Goal: Participate in discussion: Engage in conversation with other users on a specific topic

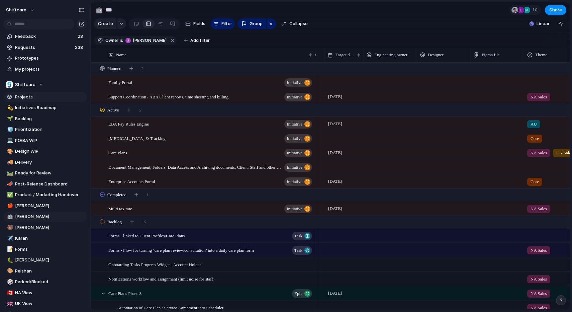
click at [25, 100] on span "Projects" at bounding box center [50, 97] width 70 height 7
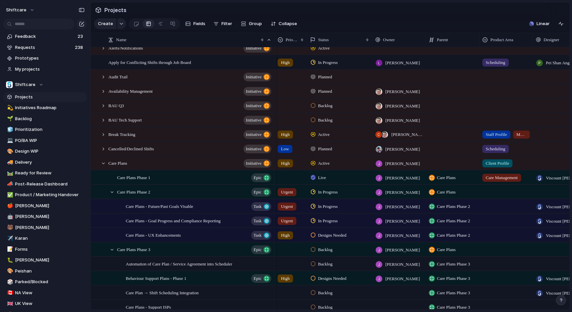
scroll to position [64, 0]
click at [101, 164] on div at bounding box center [103, 164] width 6 height 6
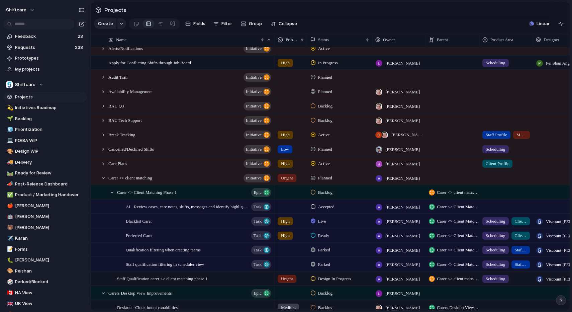
scroll to position [126, 0]
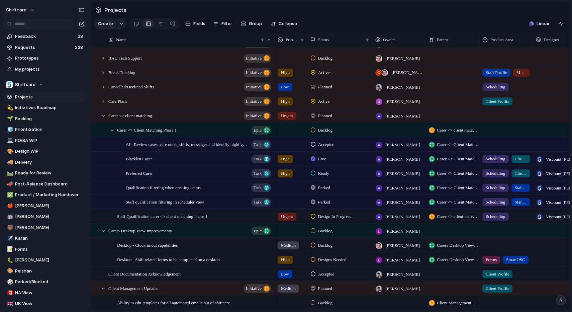
click at [104, 109] on div at bounding box center [100, 116] width 18 height 14
click at [104, 114] on div at bounding box center [103, 116] width 6 height 6
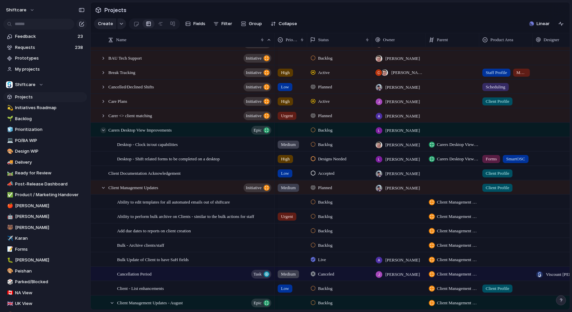
click at [101, 128] on div at bounding box center [103, 130] width 6 height 6
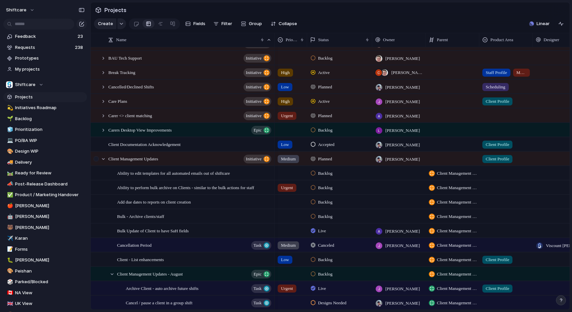
click at [101, 156] on div at bounding box center [97, 161] width 12 height 18
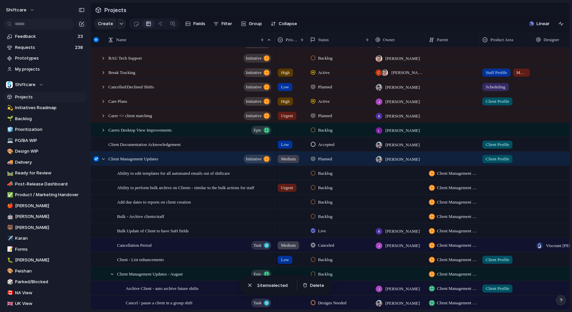
click at [98, 156] on div at bounding box center [97, 161] width 12 height 18
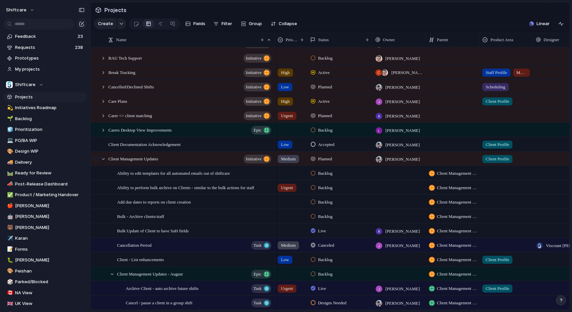
click at [100, 161] on div at bounding box center [97, 161] width 12 height 18
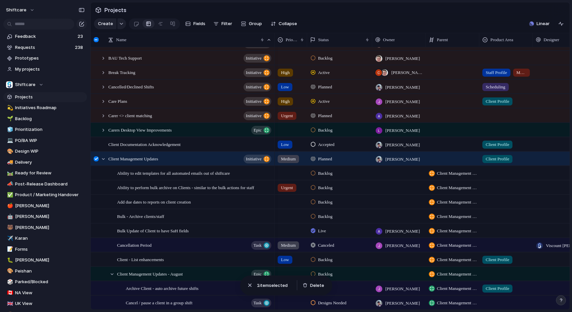
click at [98, 160] on div at bounding box center [96, 158] width 5 height 5
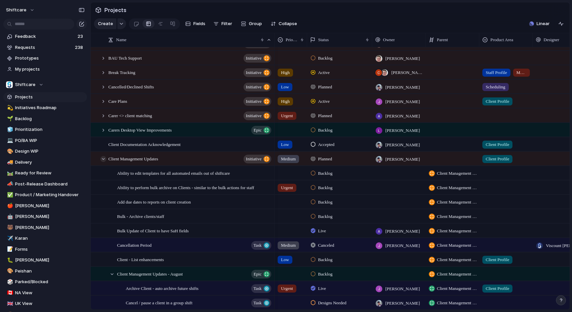
click at [101, 160] on div at bounding box center [103, 159] width 6 height 6
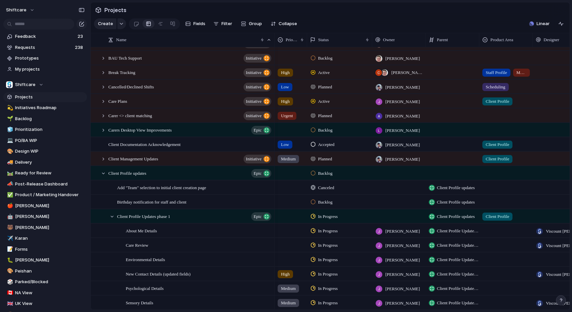
scroll to position [129, 0]
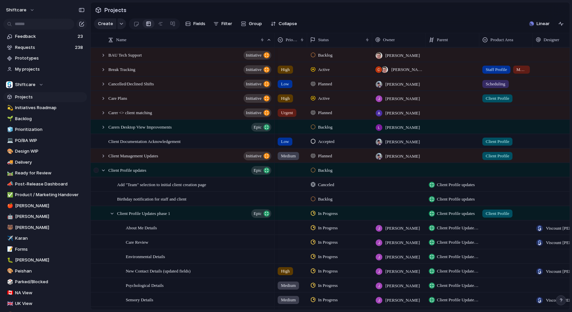
click at [106, 167] on div at bounding box center [100, 170] width 18 height 14
click at [103, 171] on div at bounding box center [103, 170] width 6 height 6
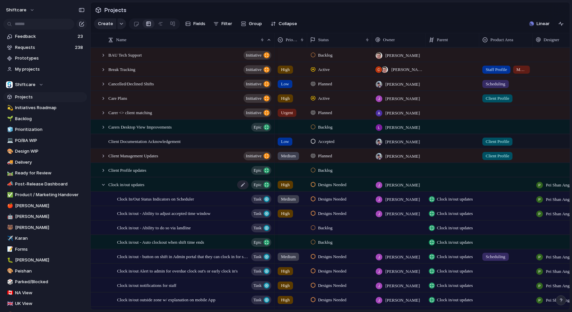
scroll to position [141, 0]
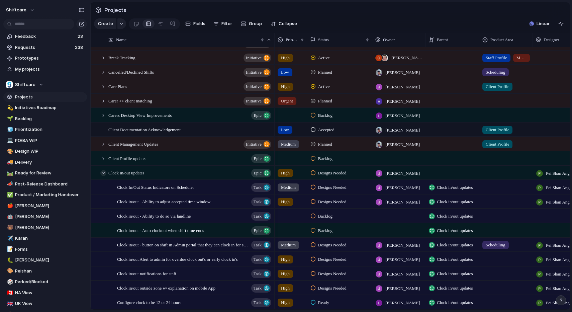
click at [106, 173] on div at bounding box center [103, 173] width 6 height 6
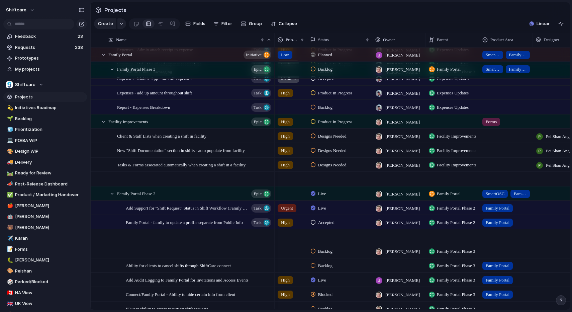
scroll to position [0, 0]
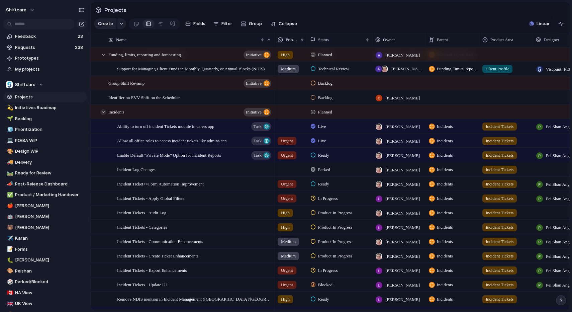
click at [104, 114] on div "Incidents initiative" at bounding box center [182, 112] width 183 height 14
click at [103, 111] on div at bounding box center [103, 112] width 6 height 6
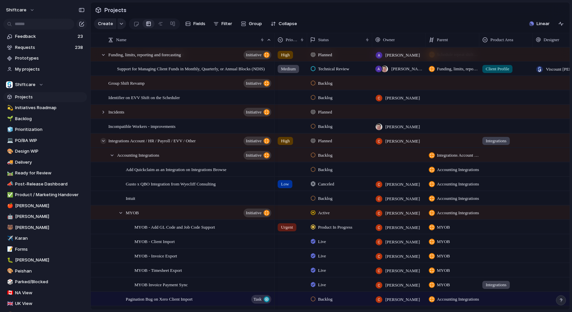
click at [103, 141] on div at bounding box center [103, 141] width 6 height 6
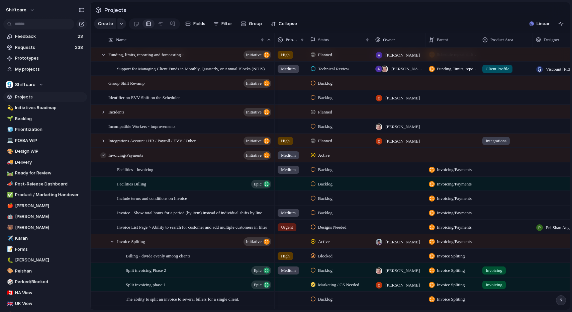
click at [103, 156] on div at bounding box center [103, 155] width 6 height 6
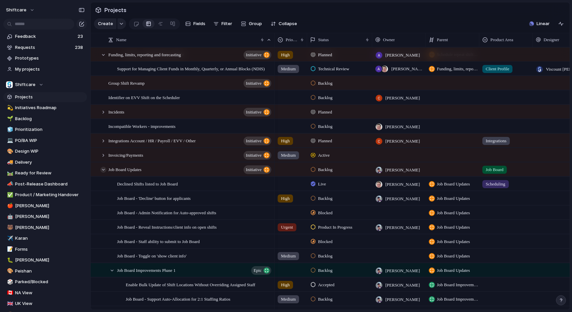
click at [102, 169] on div at bounding box center [103, 170] width 6 height 6
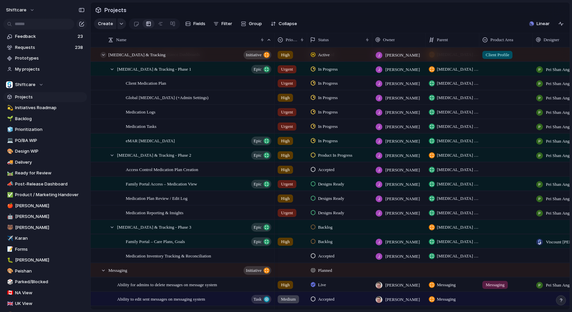
click at [104, 56] on div at bounding box center [103, 55] width 6 height 6
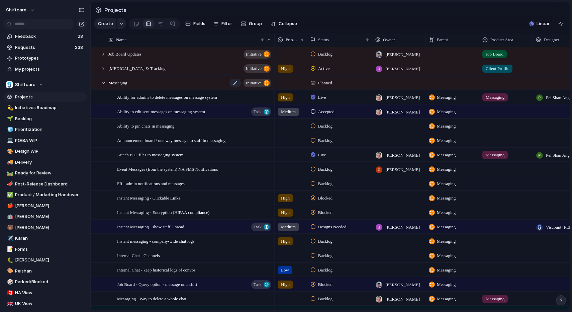
scroll to position [2346, 0]
click at [102, 83] on div at bounding box center [103, 83] width 6 height 6
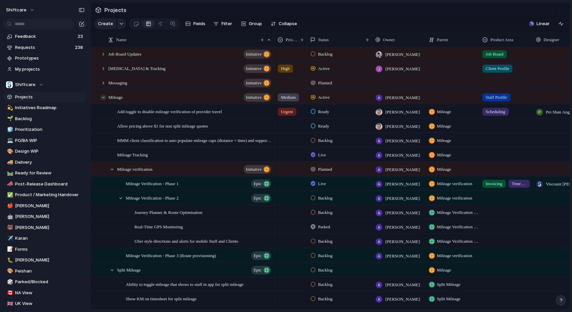
click at [102, 98] on div at bounding box center [103, 97] width 6 height 6
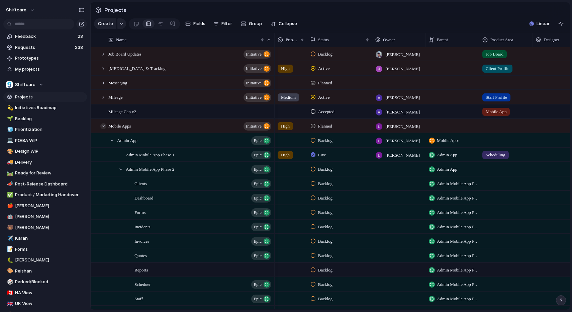
click at [102, 127] on div at bounding box center [103, 126] width 6 height 6
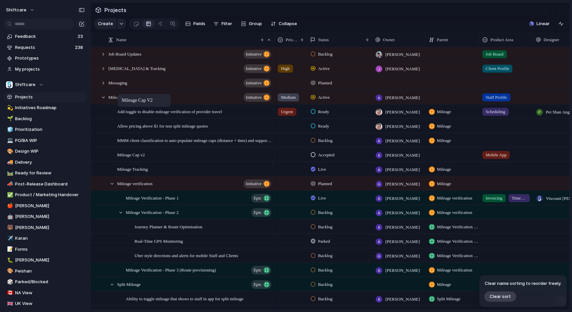
drag, startPoint x: 117, startPoint y: 112, endPoint x: 121, endPoint y: 95, distance: 17.4
click at [100, 100] on div at bounding box center [97, 99] width 12 height 18
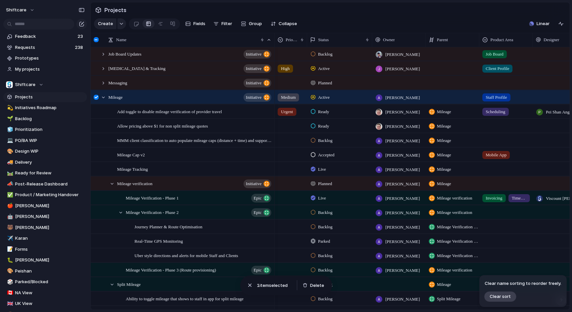
click at [97, 98] on div at bounding box center [96, 97] width 5 height 5
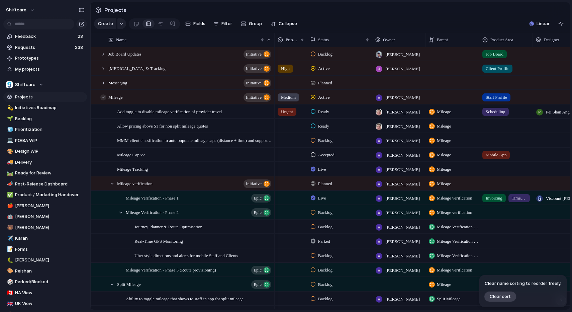
click at [101, 98] on div at bounding box center [103, 97] width 6 height 6
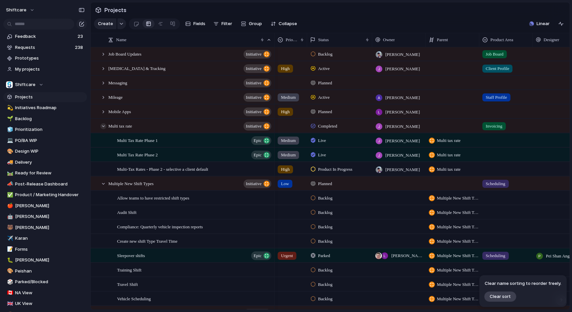
click at [104, 126] on div at bounding box center [103, 126] width 6 height 6
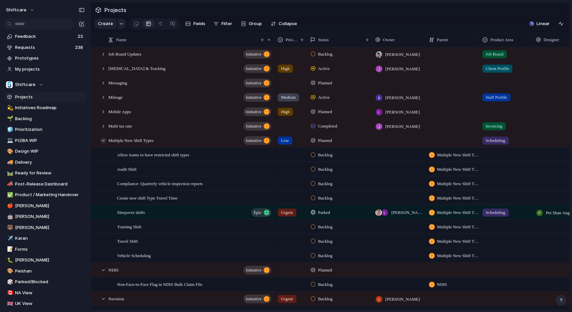
click at [102, 140] on div at bounding box center [103, 141] width 6 height 6
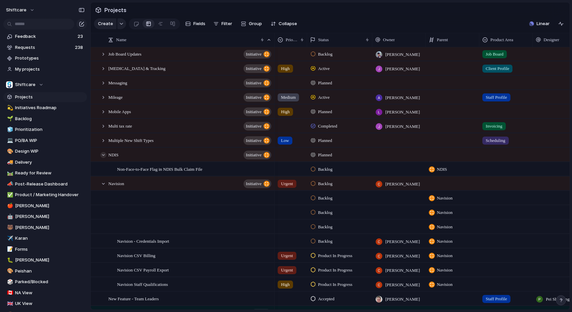
click at [101, 155] on div at bounding box center [103, 155] width 6 height 6
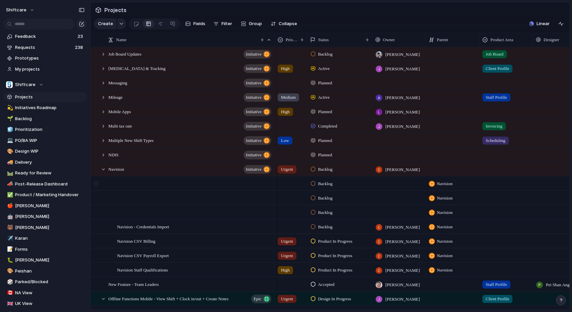
click at [97, 183] on div at bounding box center [96, 183] width 5 height 5
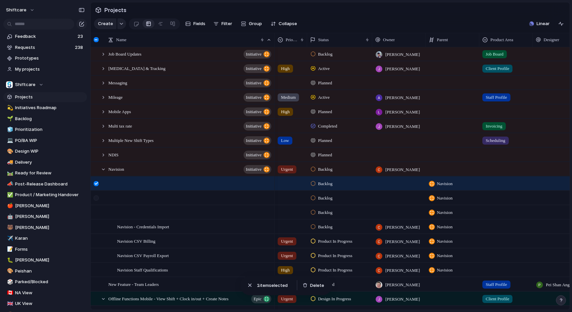
click at [97, 197] on div at bounding box center [96, 197] width 5 height 5
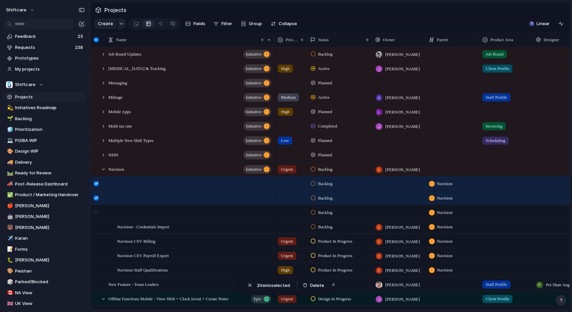
click at [96, 208] on div at bounding box center [97, 214] width 12 height 18
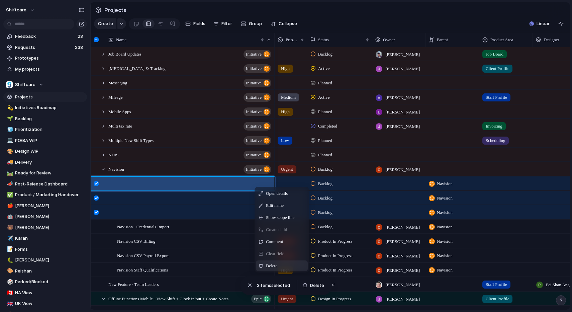
click at [272, 266] on span "Delete" at bounding box center [271, 265] width 11 height 7
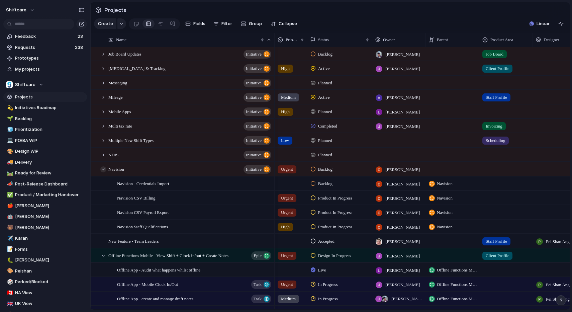
click at [104, 167] on div at bounding box center [103, 169] width 6 height 6
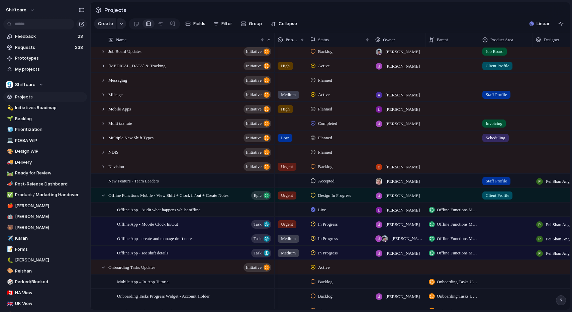
scroll to position [2378, 0]
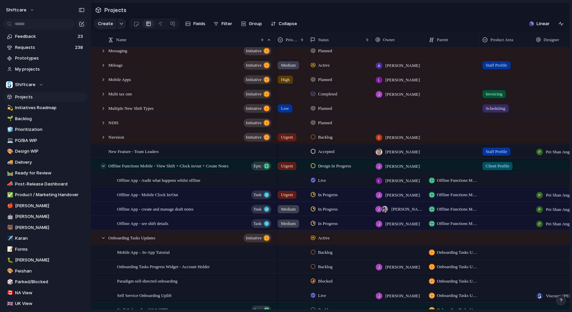
click at [102, 167] on div at bounding box center [103, 166] width 6 height 6
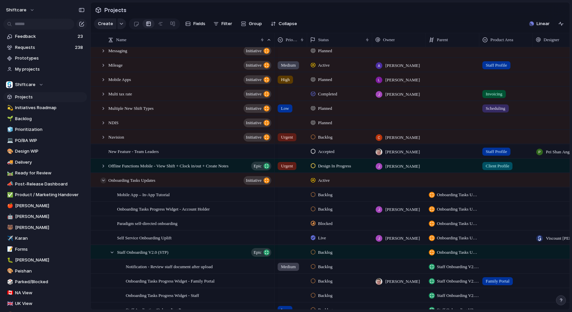
click at [101, 178] on div at bounding box center [103, 180] width 6 height 6
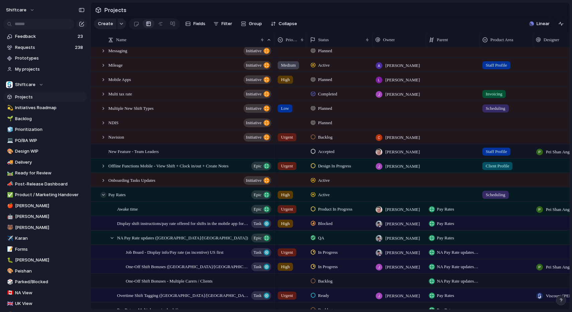
click at [101, 194] on div at bounding box center [103, 195] width 6 height 6
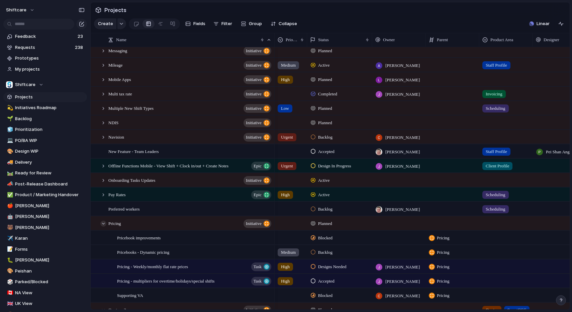
click at [103, 223] on div at bounding box center [103, 223] width 6 height 6
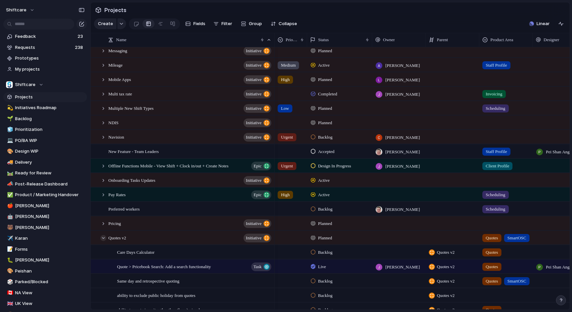
click at [102, 235] on div at bounding box center [103, 238] width 6 height 6
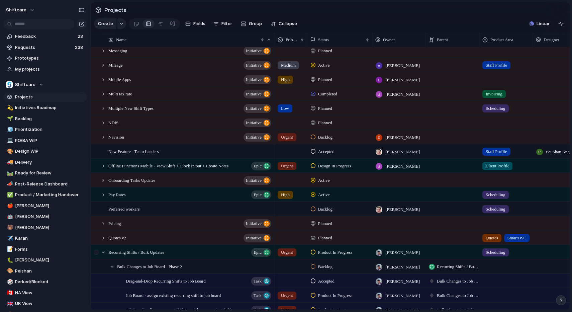
click at [99, 254] on div at bounding box center [97, 254] width 12 height 18
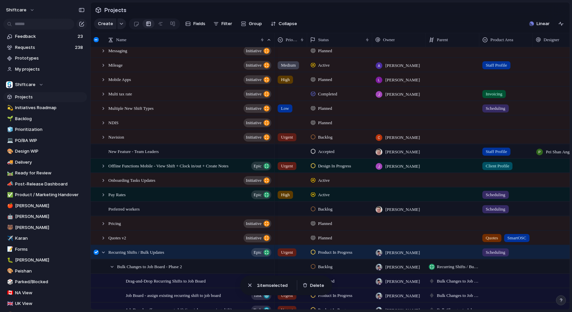
click at [96, 255] on div at bounding box center [97, 254] width 12 height 18
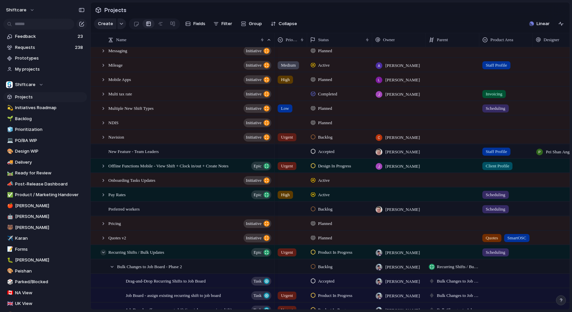
click at [104, 253] on div at bounding box center [103, 252] width 6 height 6
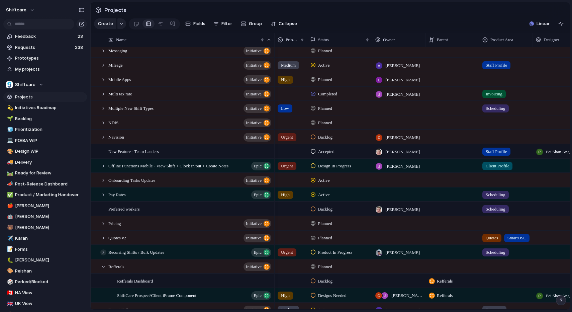
scroll to position [2406, 0]
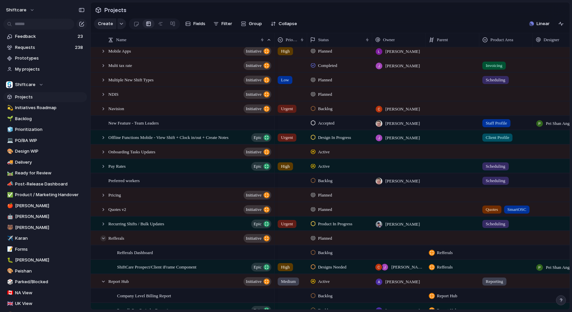
click at [101, 238] on div at bounding box center [103, 238] width 6 height 6
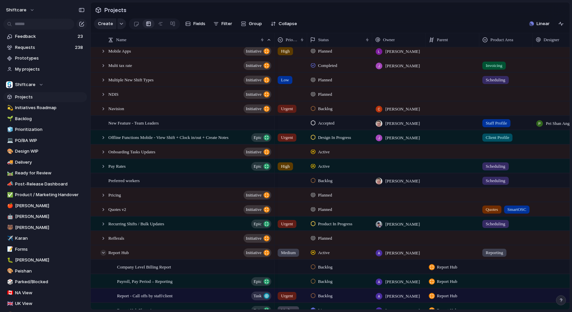
click at [102, 255] on div at bounding box center [103, 253] width 6 height 6
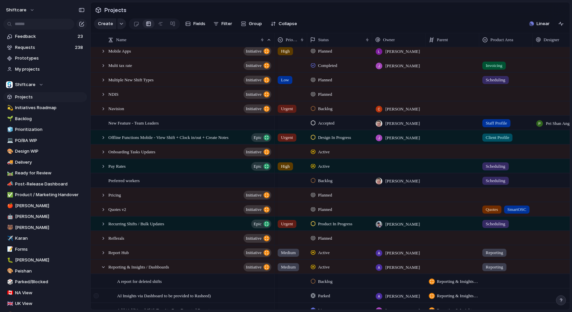
scroll to position [2456, 0]
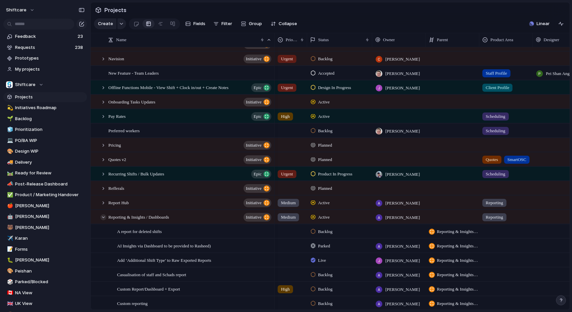
click at [102, 218] on div at bounding box center [103, 217] width 6 height 6
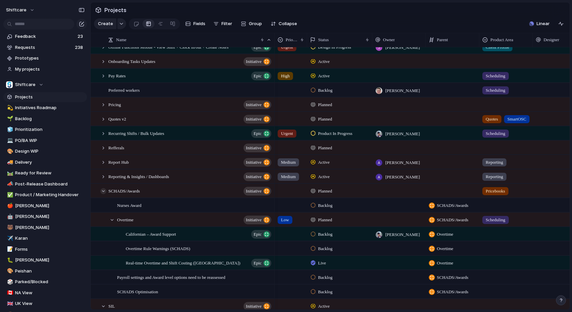
click at [104, 193] on div at bounding box center [103, 191] width 6 height 6
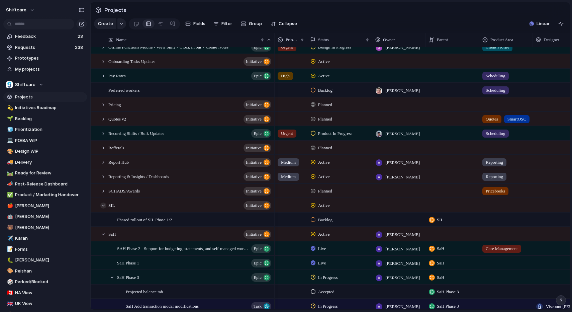
click at [104, 206] on div at bounding box center [103, 205] width 6 height 6
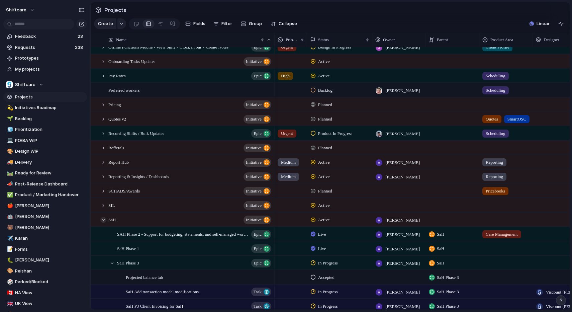
click at [103, 218] on div at bounding box center [103, 220] width 6 height 6
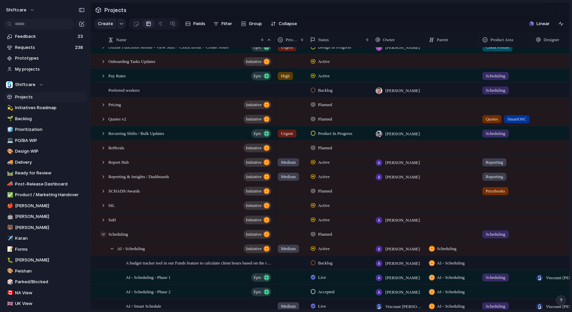
click at [103, 235] on div at bounding box center [103, 234] width 6 height 6
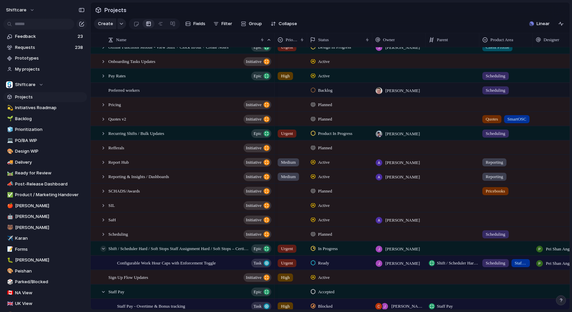
click at [103, 248] on div at bounding box center [103, 249] width 6 height 6
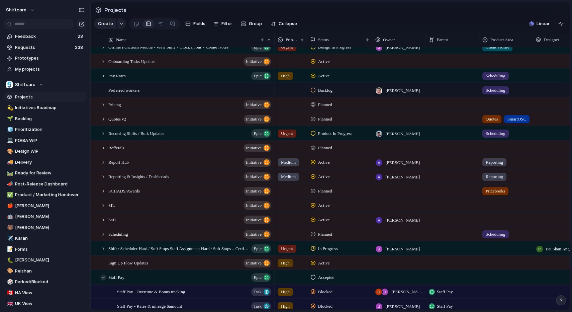
click at [104, 277] on div at bounding box center [103, 277] width 6 height 6
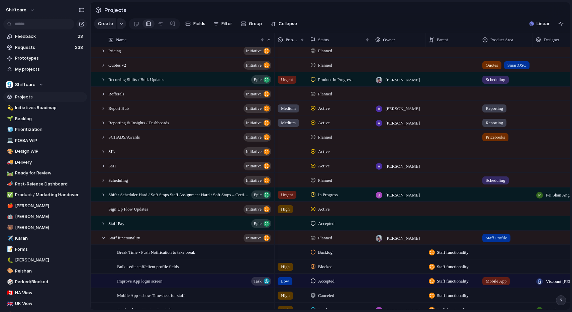
scroll to position [2556, 0]
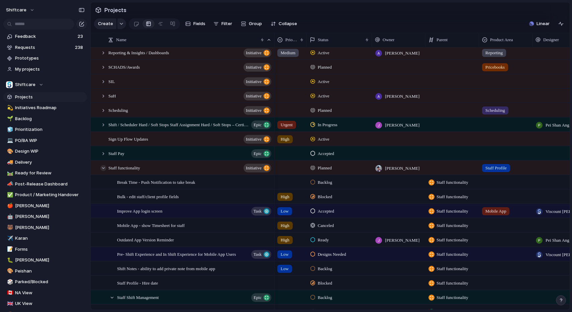
click at [102, 168] on div at bounding box center [103, 168] width 6 height 6
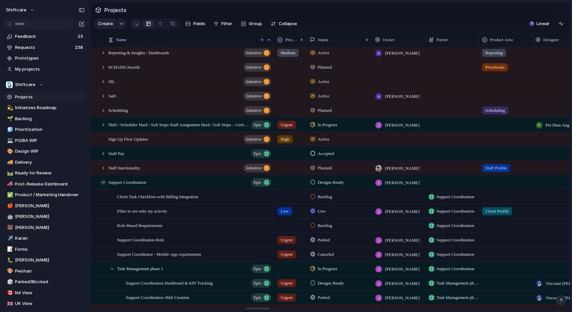
click at [103, 181] on div at bounding box center [103, 182] width 6 height 6
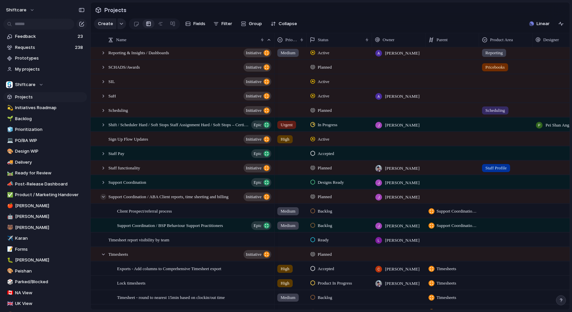
click at [103, 196] on div at bounding box center [103, 197] width 6 height 6
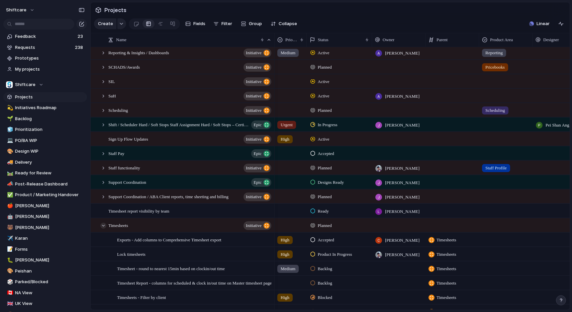
click at [103, 224] on div at bounding box center [103, 225] width 6 height 6
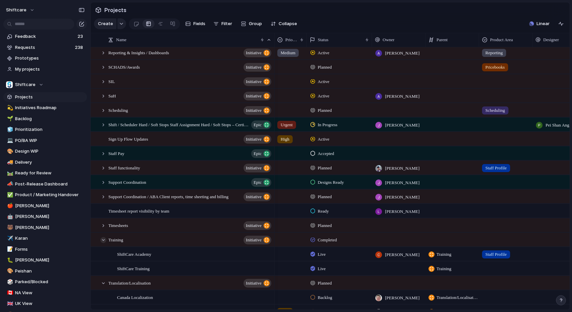
click at [103, 241] on div at bounding box center [103, 240] width 6 height 6
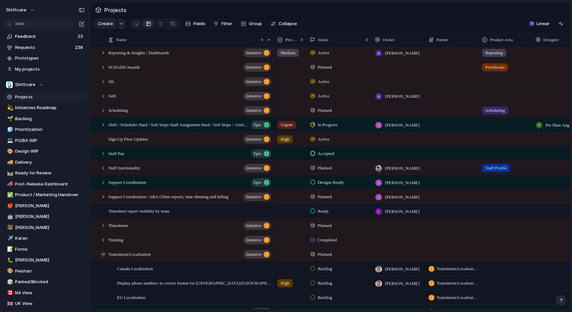
click at [102, 256] on div at bounding box center [103, 254] width 6 height 6
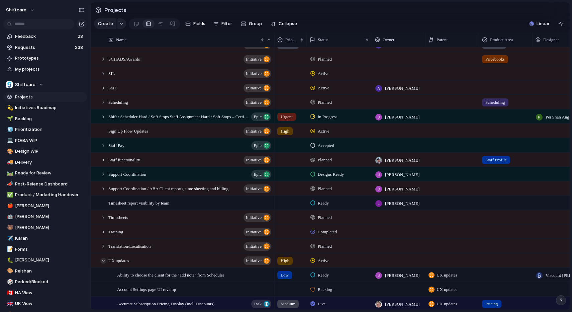
click at [102, 259] on div at bounding box center [103, 261] width 6 height 6
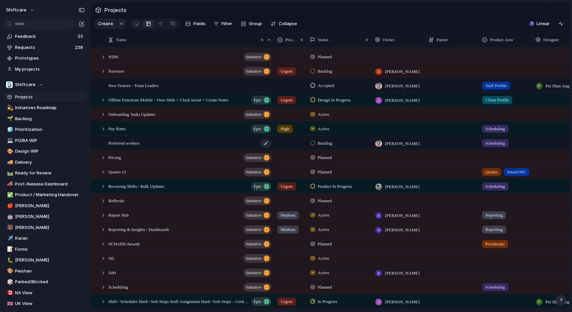
click at [121, 145] on span "Preferred workers" at bounding box center [123, 143] width 31 height 8
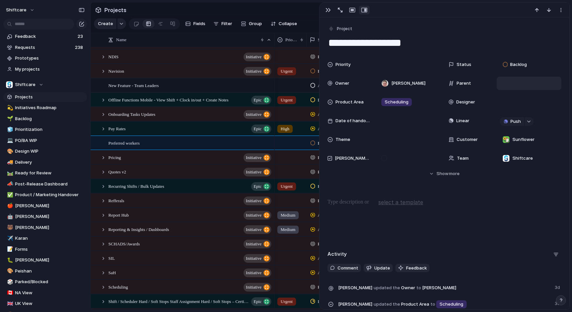
click at [497, 86] on div at bounding box center [529, 83] width 65 height 13
click at [507, 83] on div at bounding box center [529, 83] width 59 height 7
type input "********"
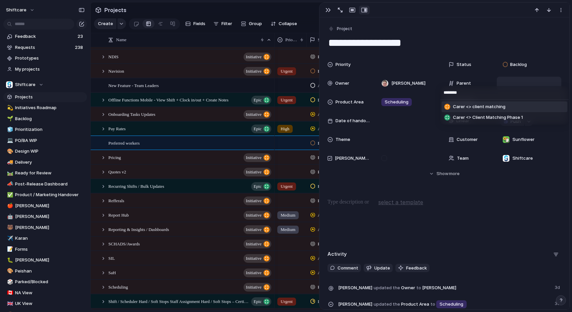
click at [480, 107] on span "Carer <> client matching" at bounding box center [479, 106] width 53 height 7
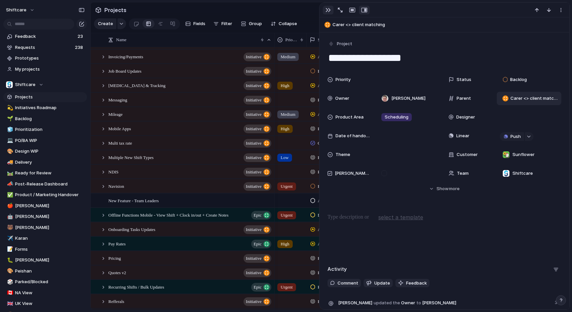
click at [328, 11] on div "button" at bounding box center [328, 9] width 5 height 5
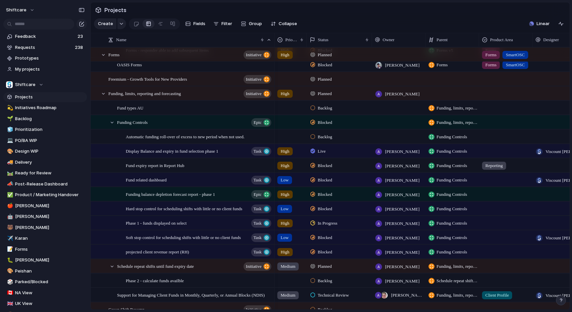
scroll to position [2116, 0]
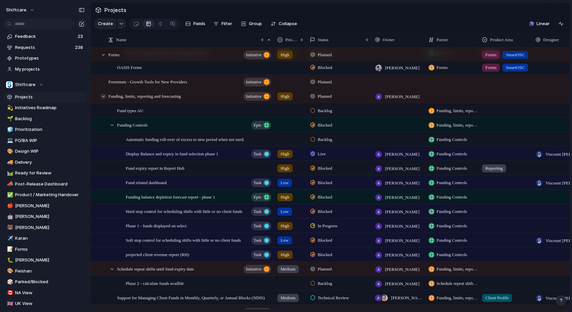
click at [101, 96] on div at bounding box center [103, 96] width 6 height 6
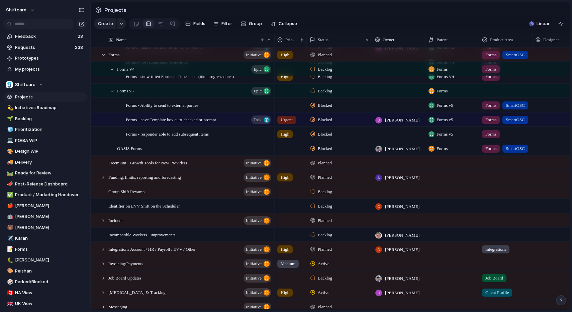
scroll to position [1996, 0]
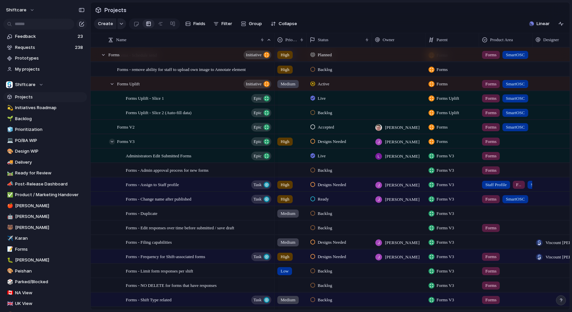
click at [109, 142] on div at bounding box center [112, 142] width 6 height 6
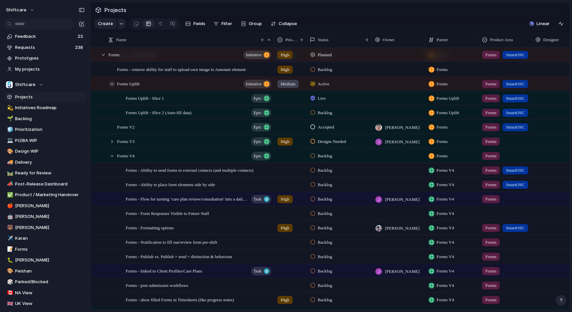
click at [112, 83] on div at bounding box center [112, 84] width 6 height 6
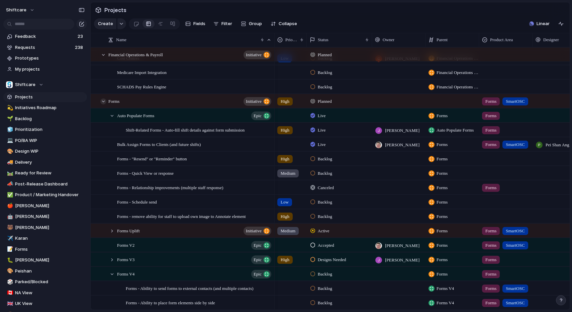
click at [105, 101] on div at bounding box center [103, 101] width 6 height 6
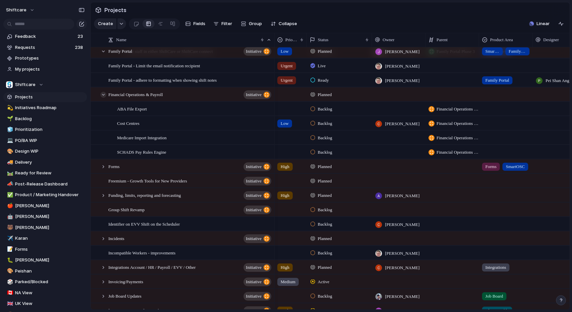
click at [103, 94] on div at bounding box center [103, 95] width 6 height 6
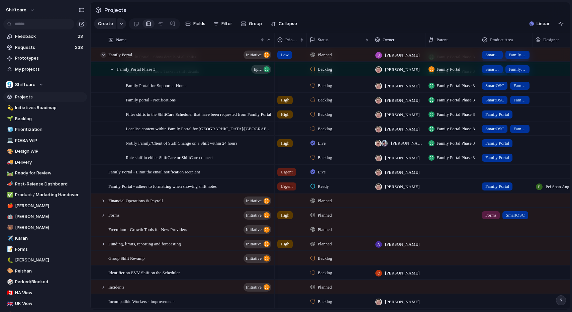
click at [104, 55] on div at bounding box center [103, 55] width 6 height 6
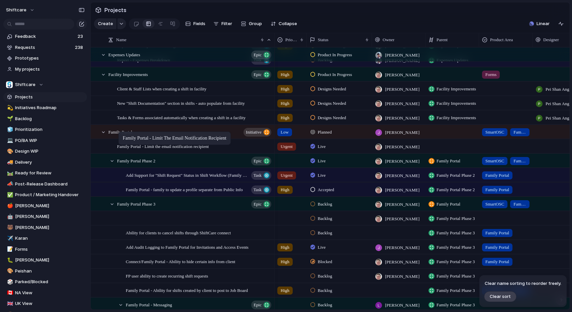
drag, startPoint x: 121, startPoint y: 150, endPoint x: 122, endPoint y: 133, distance: 17.4
click at [104, 134] on div at bounding box center [100, 132] width 18 height 14
click at [101, 132] on div at bounding box center [103, 132] width 6 height 6
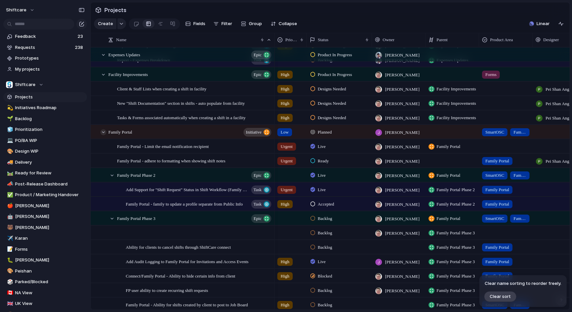
click at [104, 132] on div at bounding box center [103, 132] width 6 height 6
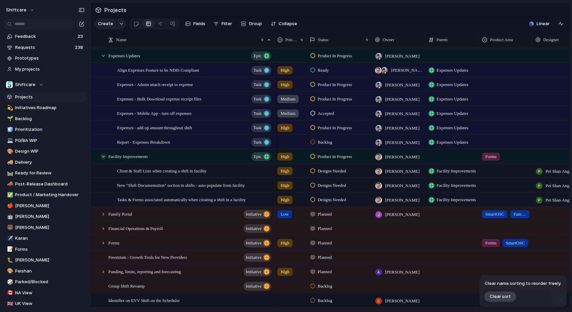
click at [104, 158] on div at bounding box center [103, 157] width 6 height 6
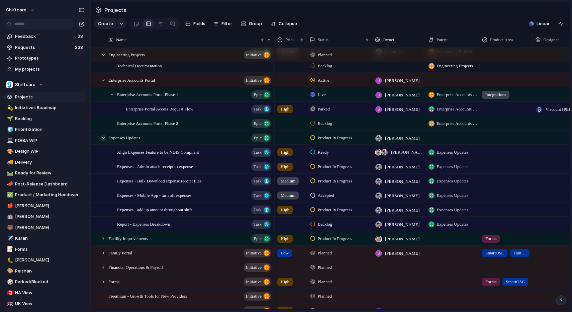
click at [103, 139] on div at bounding box center [103, 138] width 6 height 6
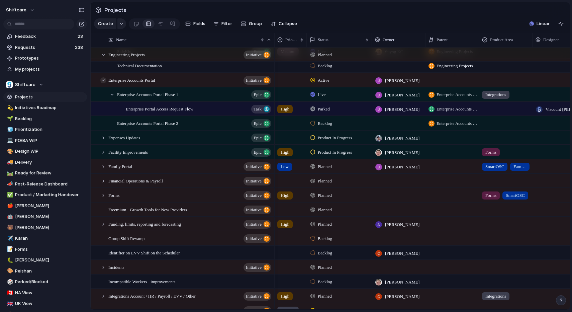
click at [103, 79] on div at bounding box center [103, 80] width 6 height 6
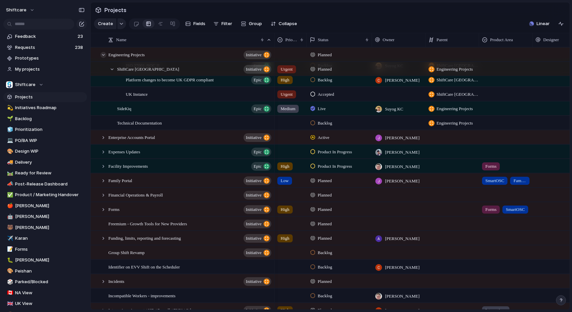
click at [103, 55] on div at bounding box center [103, 55] width 6 height 6
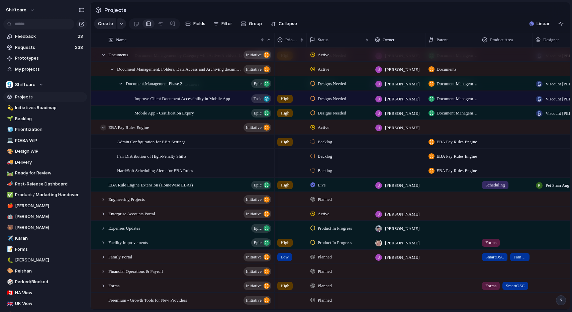
click at [105, 128] on div at bounding box center [103, 127] width 6 height 6
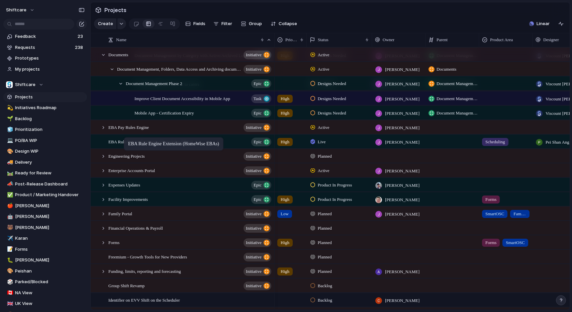
drag, startPoint x: 122, startPoint y: 141, endPoint x: 125, endPoint y: 123, distance: 18.3
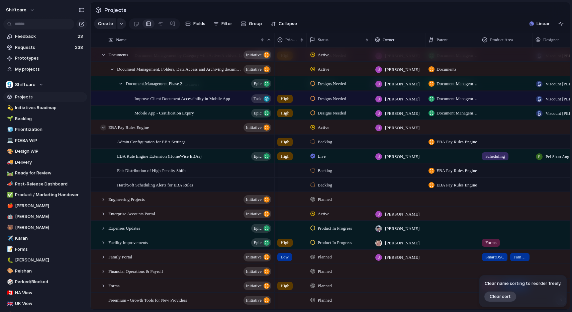
click at [104, 125] on div at bounding box center [103, 127] width 6 height 6
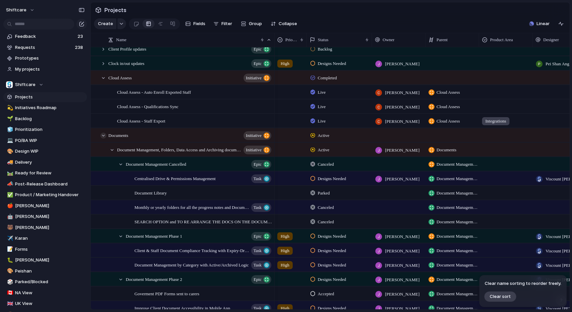
click at [103, 136] on div at bounding box center [103, 135] width 6 height 6
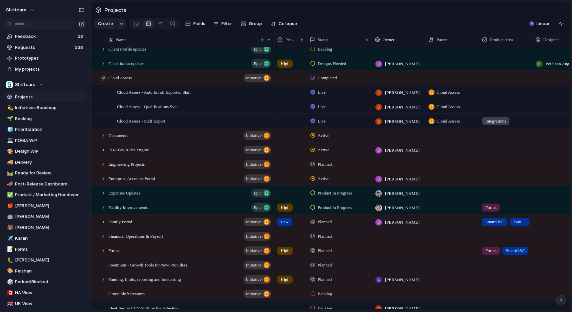
click at [103, 80] on div at bounding box center [103, 78] width 6 height 6
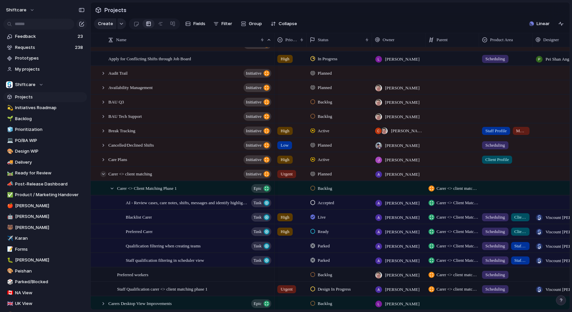
click at [103, 174] on div at bounding box center [103, 174] width 6 height 6
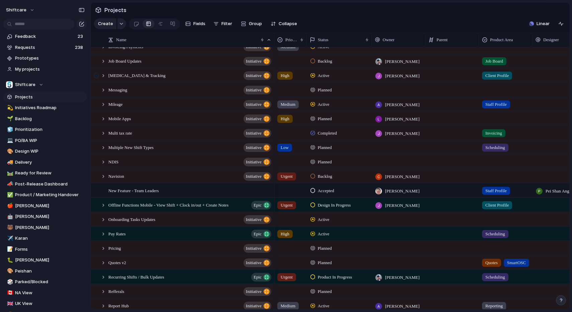
drag, startPoint x: 105, startPoint y: 73, endPoint x: 106, endPoint y: 78, distance: 5.1
click at [105, 73] on div at bounding box center [103, 76] width 6 height 6
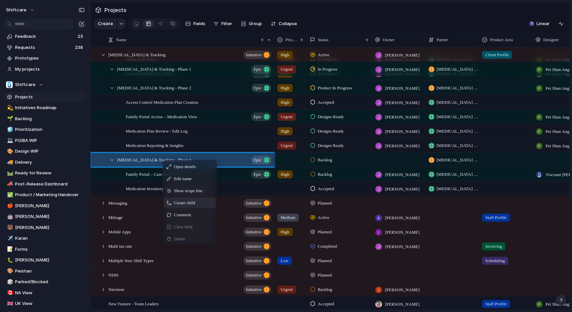
click at [184, 200] on span "Create child" at bounding box center [184, 202] width 21 height 7
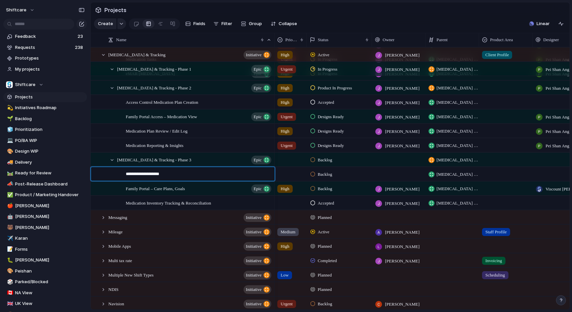
type textarea "**********"
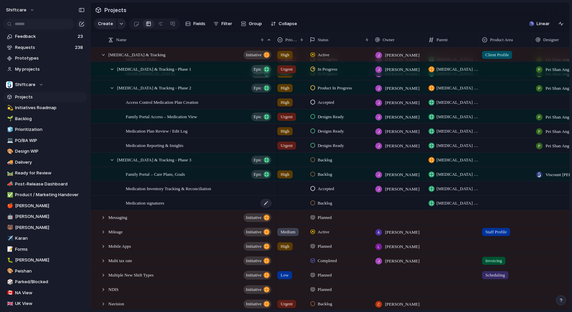
click at [177, 201] on div "Medication signatures" at bounding box center [199, 203] width 147 height 14
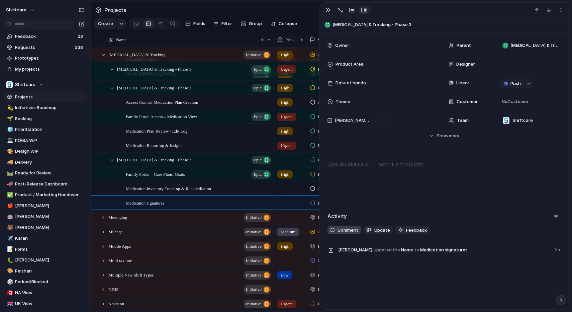
click at [350, 228] on span "Comment" at bounding box center [348, 230] width 21 height 7
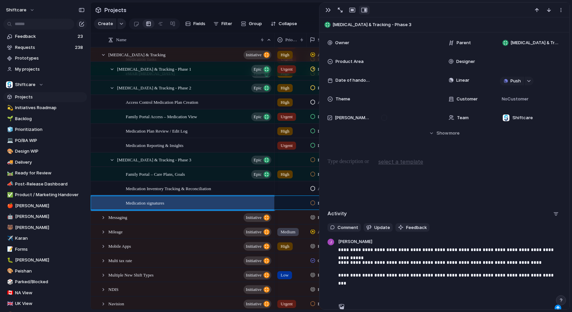
click at [478, 277] on p "**********" at bounding box center [449, 275] width 223 height 8
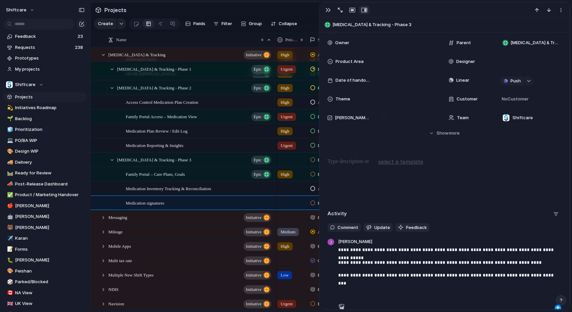
click at [457, 291] on p at bounding box center [449, 288] width 223 height 8
type input "***"
click at [382, 306] on li "[PERSON_NAME]" at bounding box center [387, 302] width 89 height 11
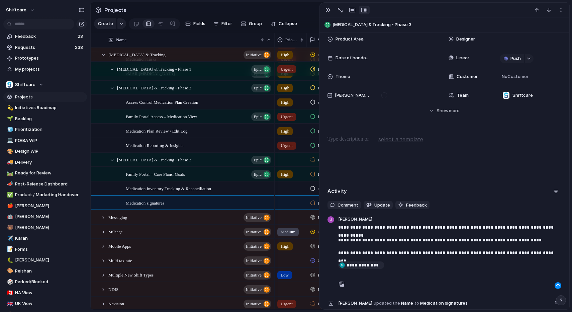
scroll to position [94, 0]
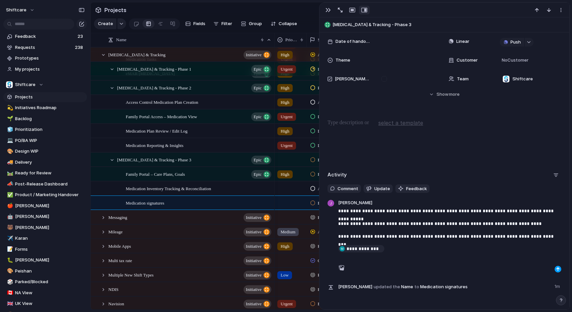
click at [554, 268] on div "button" at bounding box center [558, 269] width 4 height 4
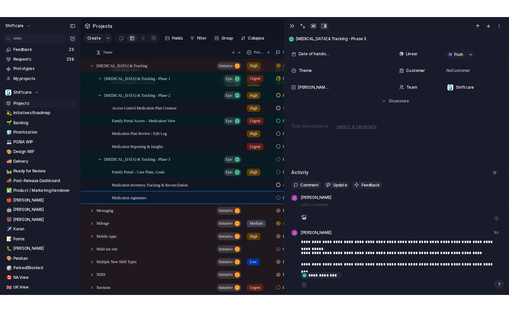
scroll to position [0, 0]
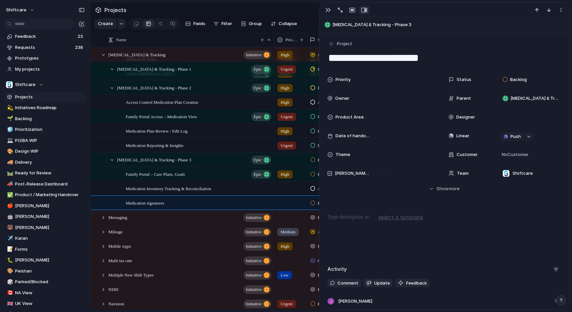
click at [411, 63] on textarea "**********" at bounding box center [445, 58] width 234 height 14
click at [433, 63] on textarea "**********" at bounding box center [445, 58] width 234 height 14
type textarea "**********"
click at [497, 212] on div "select a template" at bounding box center [445, 217] width 234 height 10
click at [401, 98] on div at bounding box center [408, 98] width 59 height 7
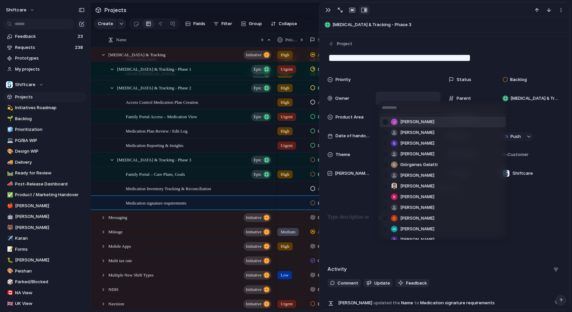
click at [390, 120] on div at bounding box center [386, 122] width 12 height 12
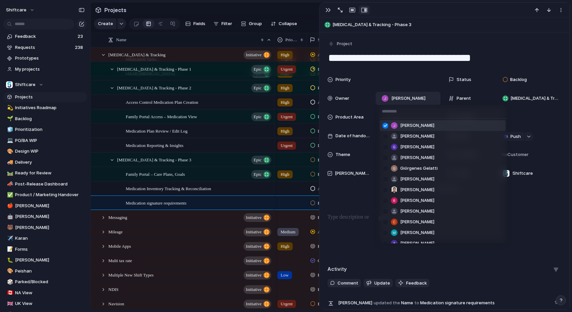
click at [328, 9] on div "[PERSON_NAME] [PERSON_NAME] [PERSON_NAME] He Giórgenes [PERSON_NAME] [PERSON_NA…" at bounding box center [286, 156] width 572 height 312
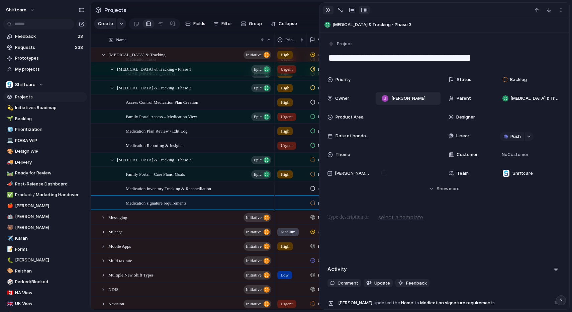
click at [328, 10] on div "button" at bounding box center [328, 9] width 5 height 5
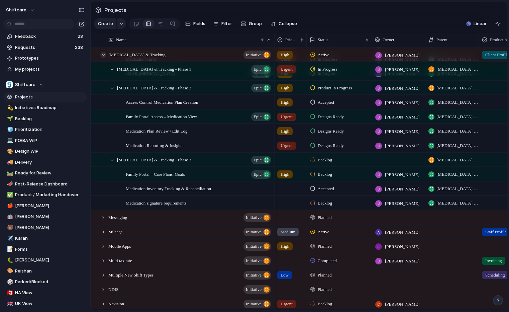
click at [102, 55] on div at bounding box center [103, 55] width 6 height 6
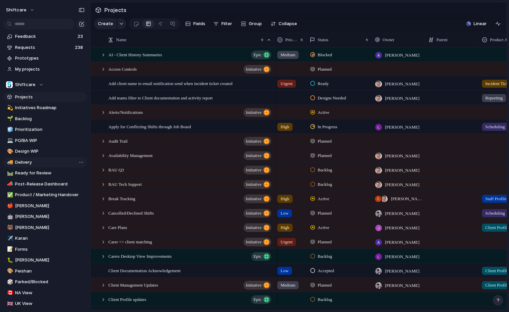
scroll to position [18, 0]
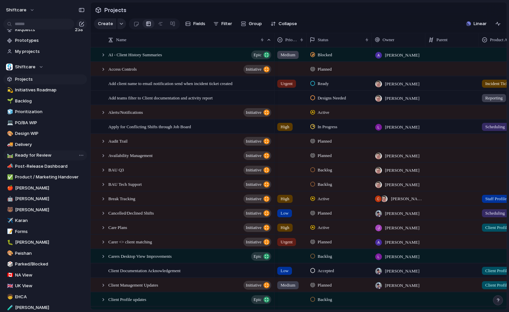
click at [33, 157] on span "Ready for Review" at bounding box center [50, 155] width 70 height 7
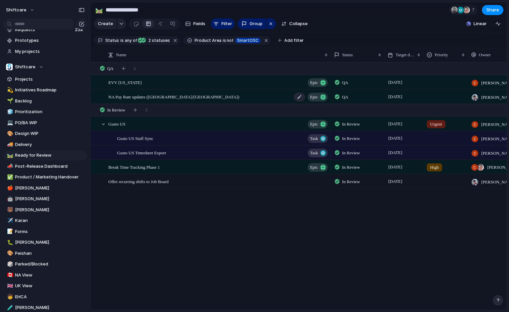
click at [151, 97] on span "NA Pay Rate updates ([GEOGRAPHIC_DATA]/[GEOGRAPHIC_DATA])" at bounding box center [173, 97] width 131 height 8
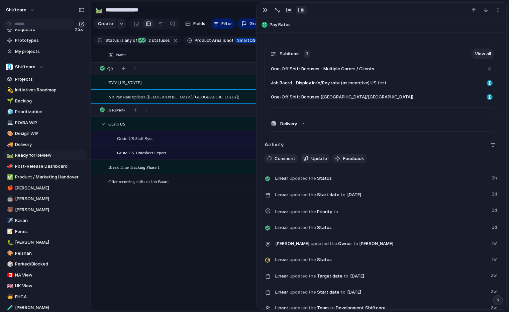
scroll to position [202, 0]
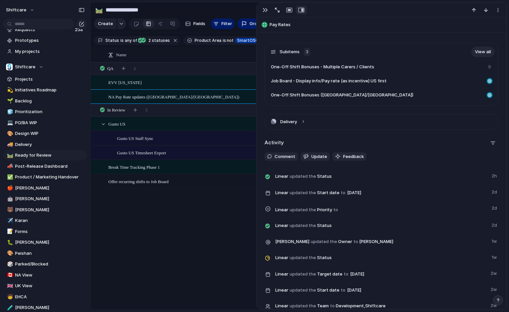
click at [487, 51] on link "View all" at bounding box center [482, 52] width 23 height 11
click at [206, 68] on div "QA 2" at bounding box center [300, 69] width 418 height 12
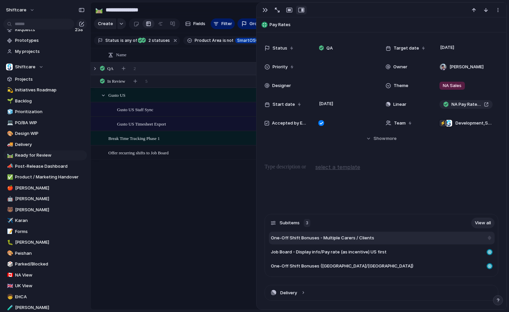
scroll to position [0, 0]
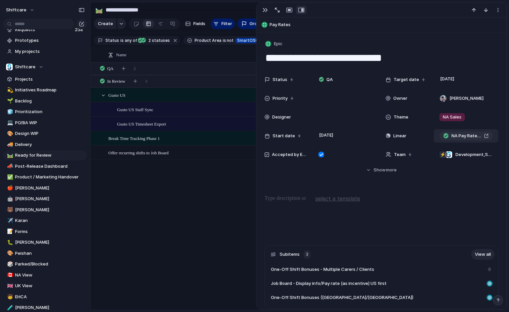
click at [455, 138] on span "NA Pay Rate updates ([GEOGRAPHIC_DATA]/[GEOGRAPHIC_DATA])" at bounding box center [467, 135] width 30 height 7
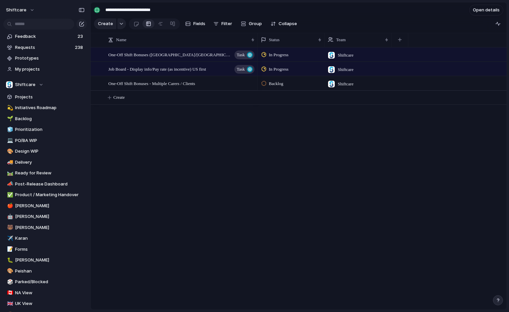
click at [140, 13] on input "**********" at bounding box center [142, 10] width 79 height 11
click at [139, 9] on input "**********" at bounding box center [142, 10] width 79 height 11
click at [178, 56] on div "One-Off Shift Bonuses (US/CA) Task" at bounding box center [181, 55] width 147 height 14
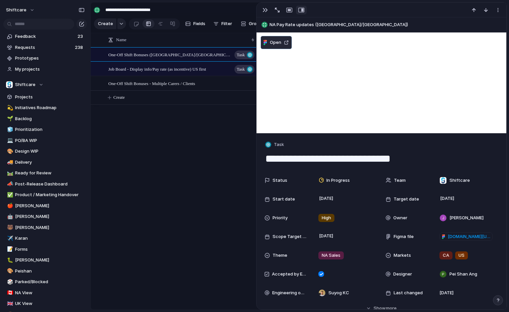
click at [277, 44] on span "Open" at bounding box center [275, 42] width 11 height 7
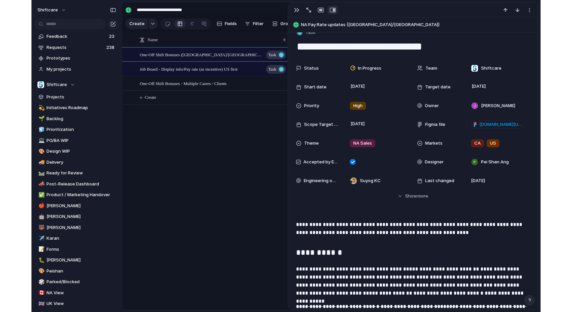
scroll to position [118, 0]
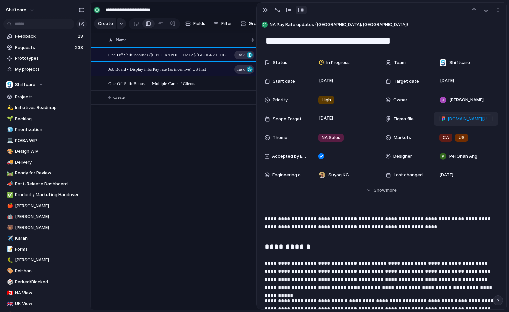
click at [449, 122] on link "figma.com/design/bfbkVoONk8HakERfXVmDhv/One-Off-Shift-Bonuses?node-id=31-571&t=…" at bounding box center [467, 118] width 54 height 9
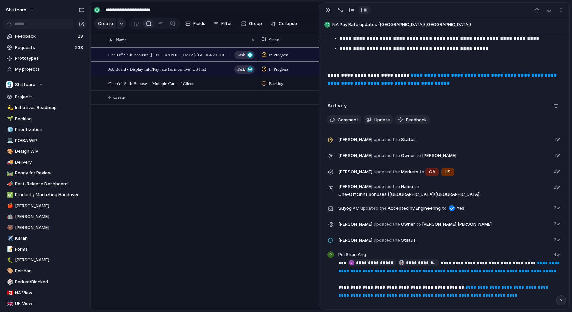
scroll to position [1315, 0]
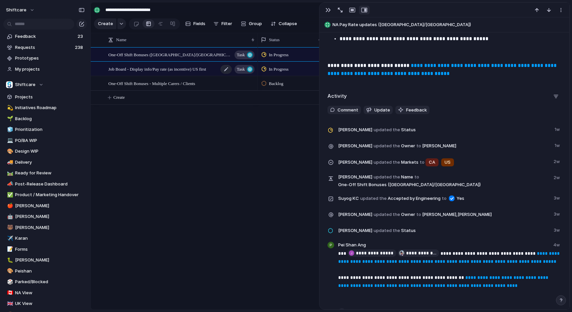
click at [174, 70] on span "Job Board - Display info/Pay rate (as incentive) US first" at bounding box center [157, 69] width 98 height 8
type textarea "**********"
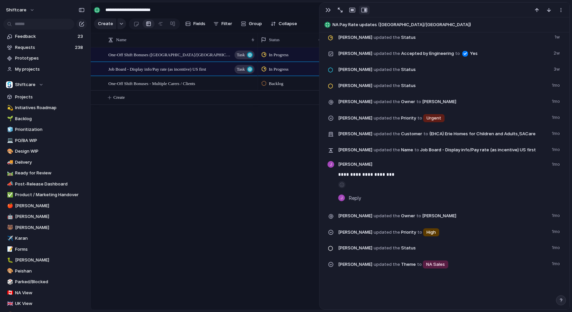
scroll to position [370, 0]
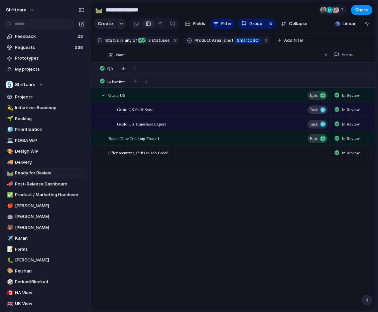
scroll to position [18, 0]
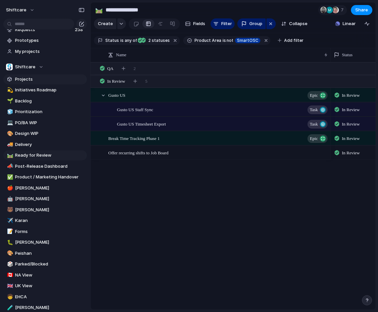
click at [24, 78] on span "Projects" at bounding box center [50, 79] width 70 height 7
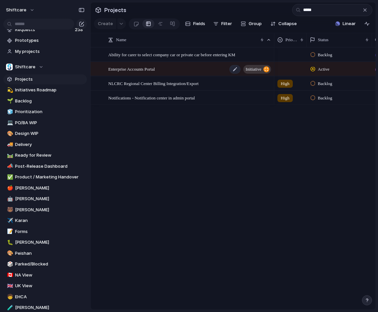
type input "*****"
click at [152, 68] on span "Enterprise Accounts Portal" at bounding box center [131, 69] width 47 height 8
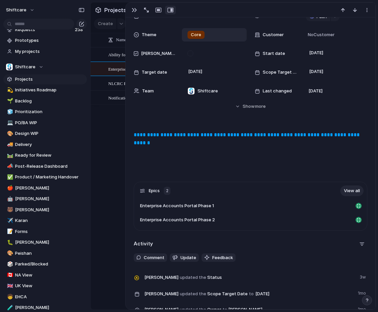
scroll to position [213, 0]
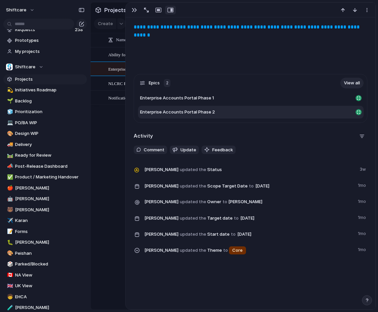
click at [202, 111] on span "Enterprise Accounts Portal Phase 2" at bounding box center [177, 112] width 75 height 7
type textarea "**********"
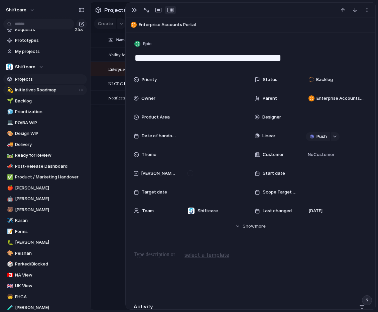
scroll to position [141, 0]
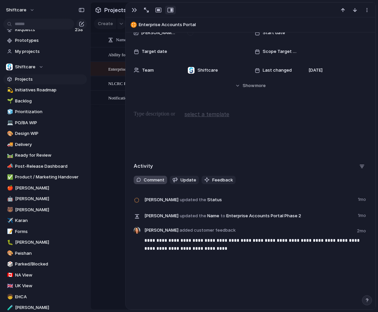
click at [153, 180] on span "Comment" at bounding box center [154, 180] width 21 height 7
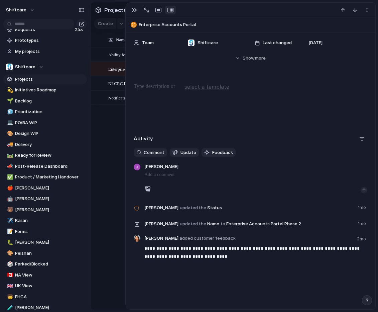
scroll to position [176, 0]
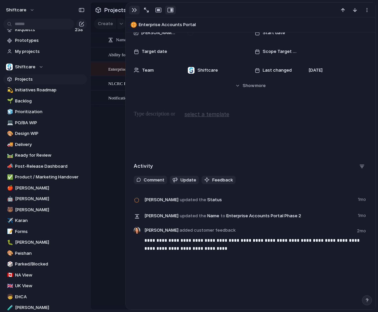
click at [134, 9] on div "button" at bounding box center [134, 9] width 5 height 5
